Goal: Navigation & Orientation: Find specific page/section

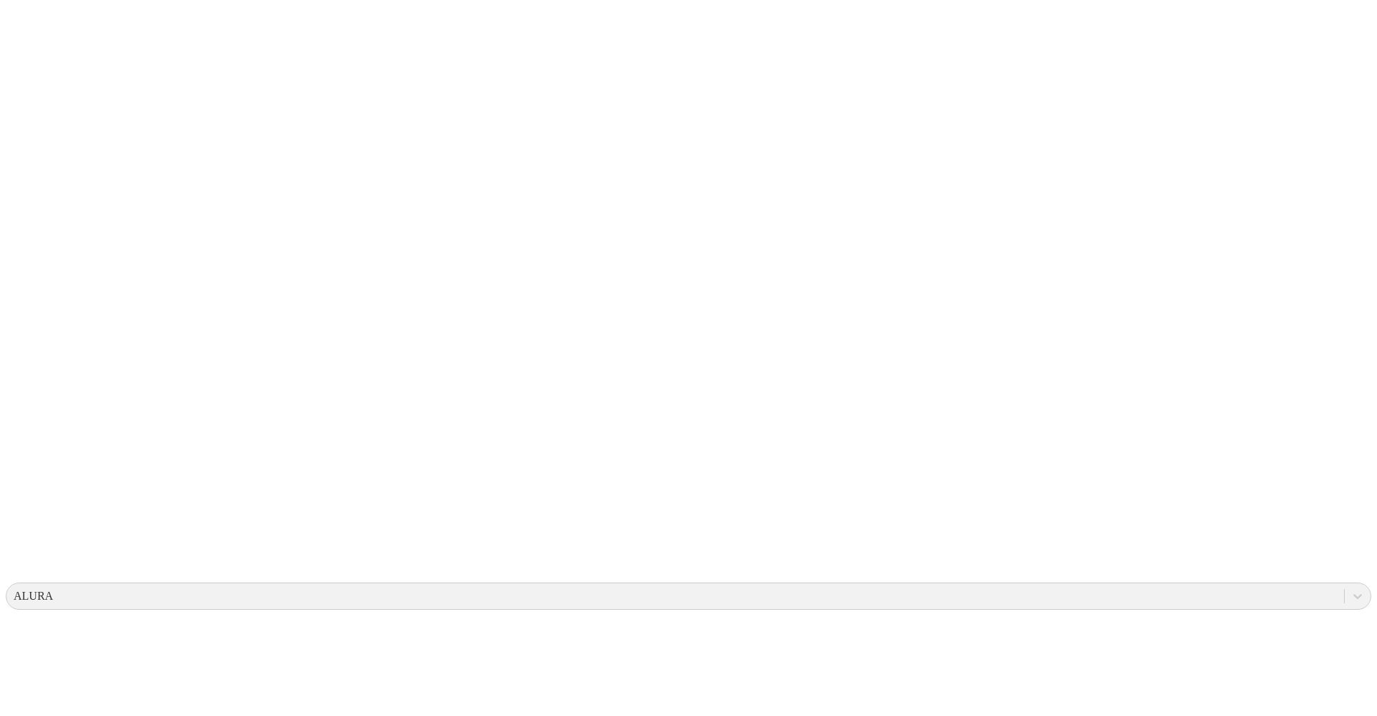
click at [27, 270] on icon at bounding box center [28, 292] width 44 height 44
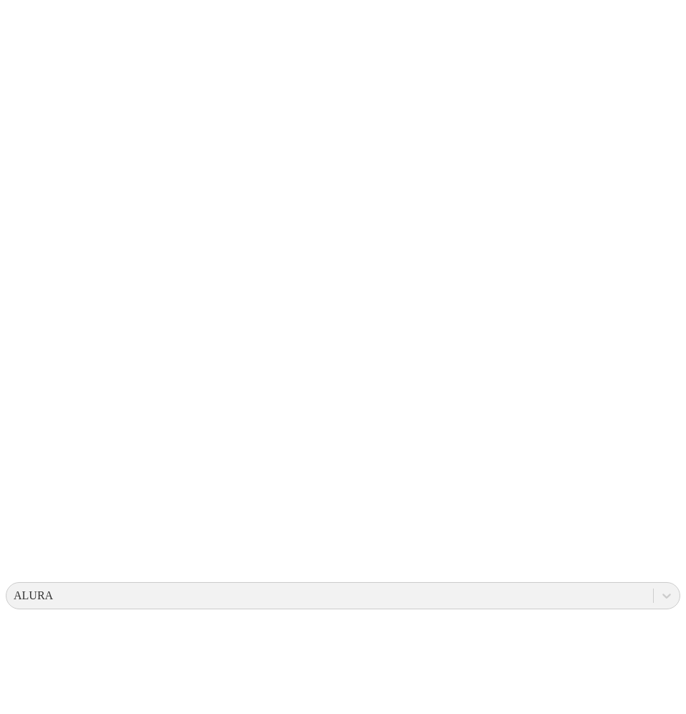
click at [20, 270] on icon at bounding box center [28, 292] width 44 height 44
